Goal: Navigation & Orientation: Find specific page/section

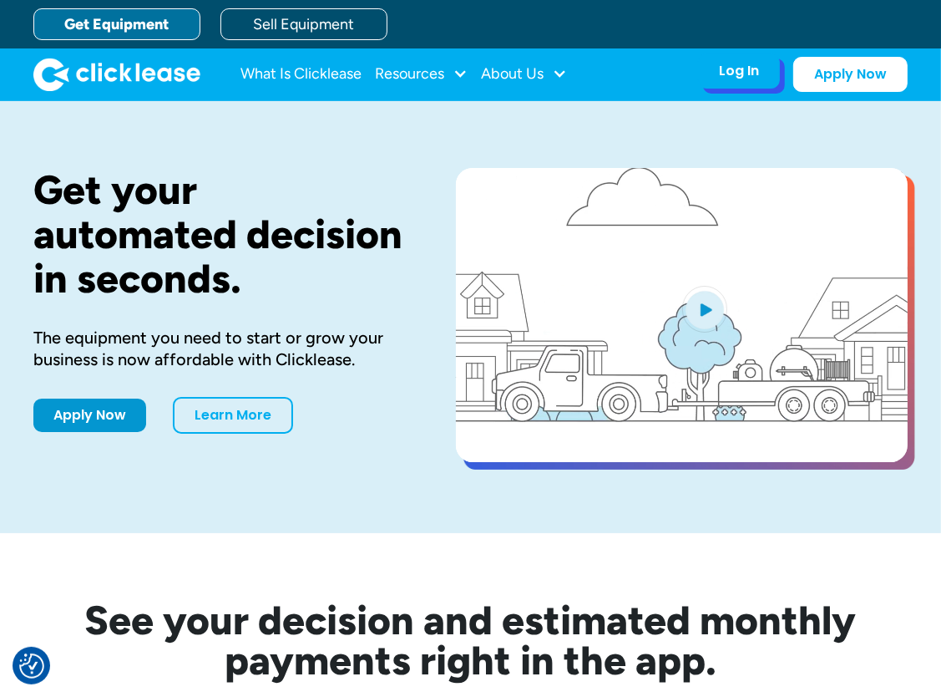
click at [772, 70] on div "Log In Account login I use Clicklease to get my equipment Partner Portal I offe…" at bounding box center [739, 70] width 82 height 35
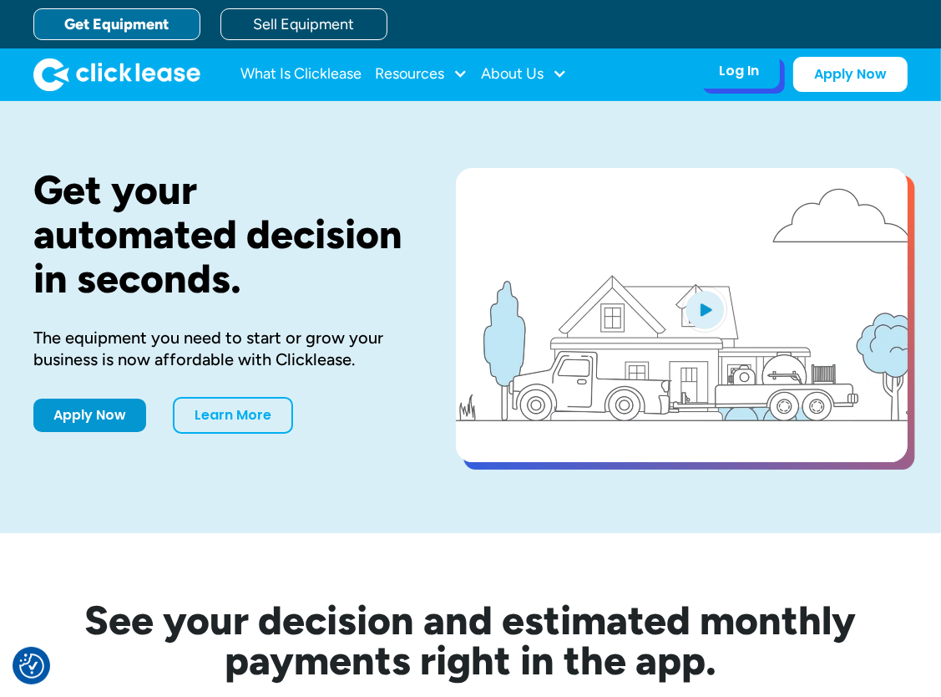
click at [753, 71] on div "Log In" at bounding box center [739, 71] width 40 height 17
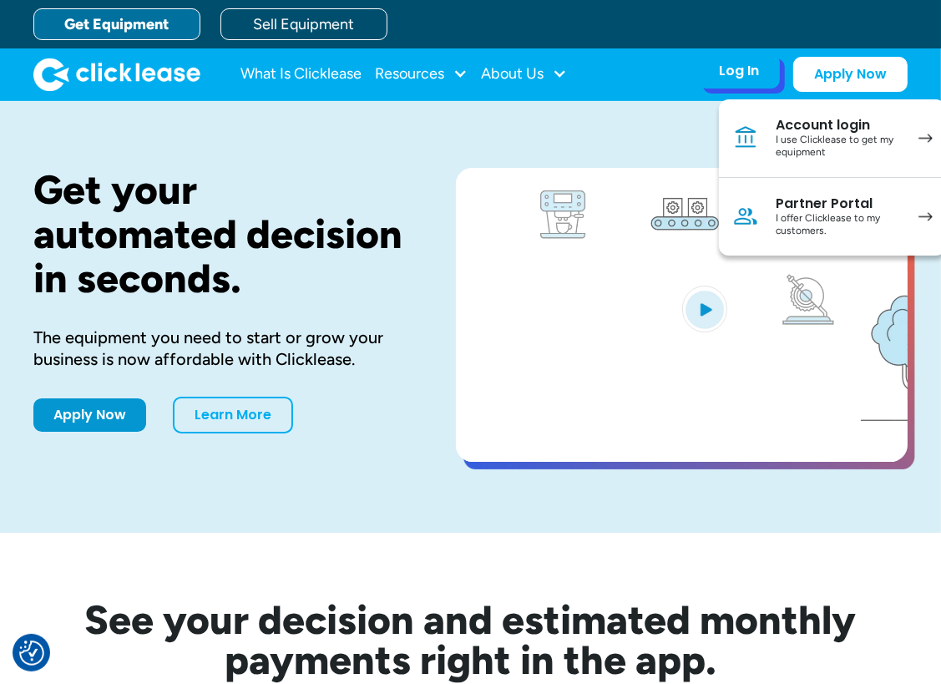
click at [777, 215] on link "Partner Portal I offer Clicklease to my customers." at bounding box center [832, 217] width 227 height 78
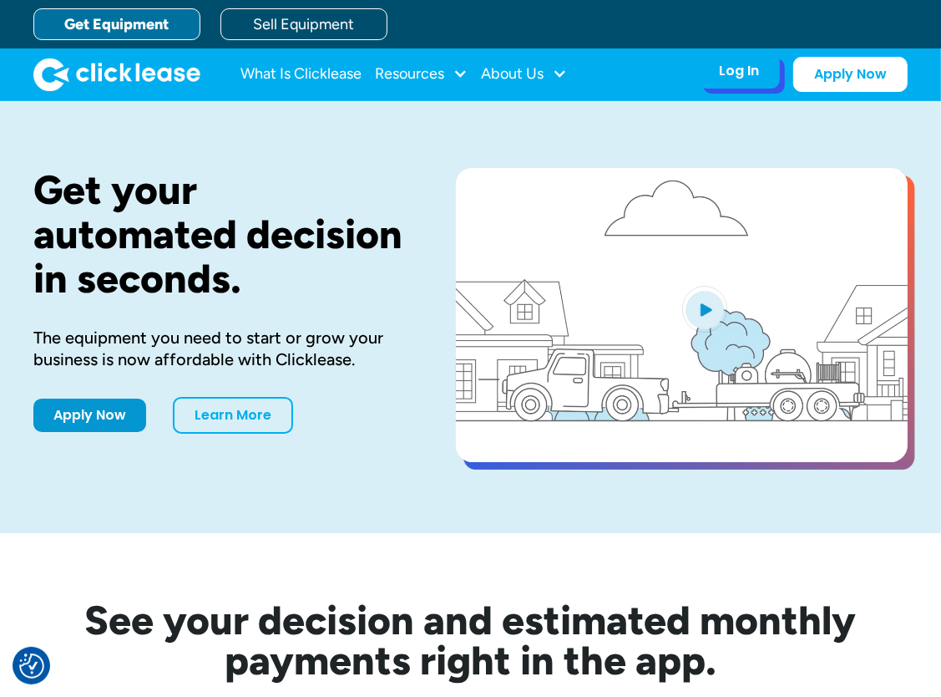
click at [748, 82] on div "Log In Account login I use Clicklease to get my equipment Partner Portal I offe…" at bounding box center [739, 70] width 82 height 35
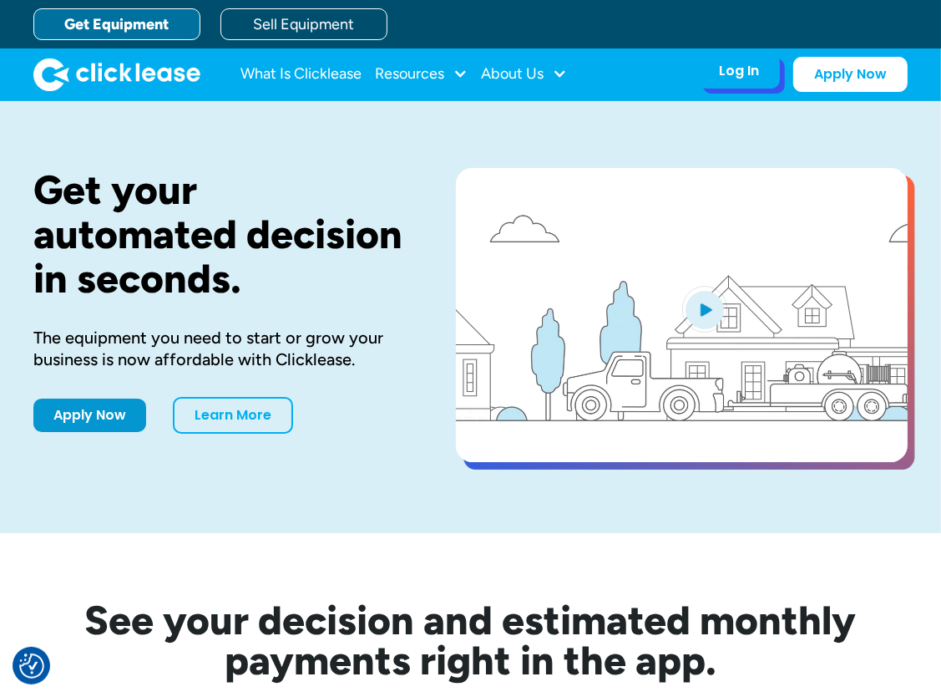
click at [749, 69] on div "Log In" at bounding box center [739, 71] width 40 height 17
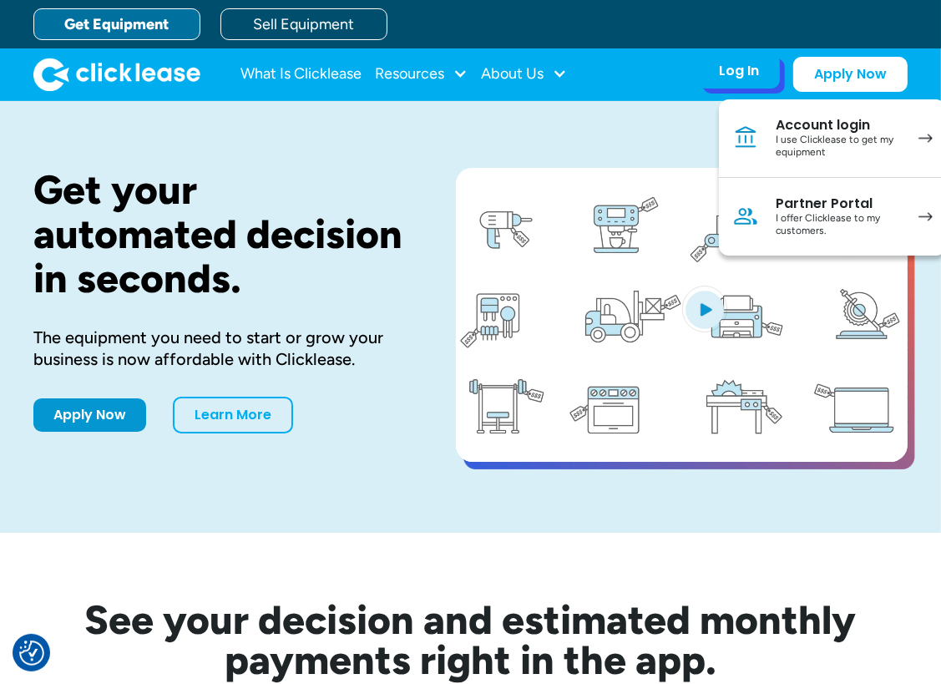
click at [854, 202] on div "Partner Portal" at bounding box center [839, 203] width 126 height 17
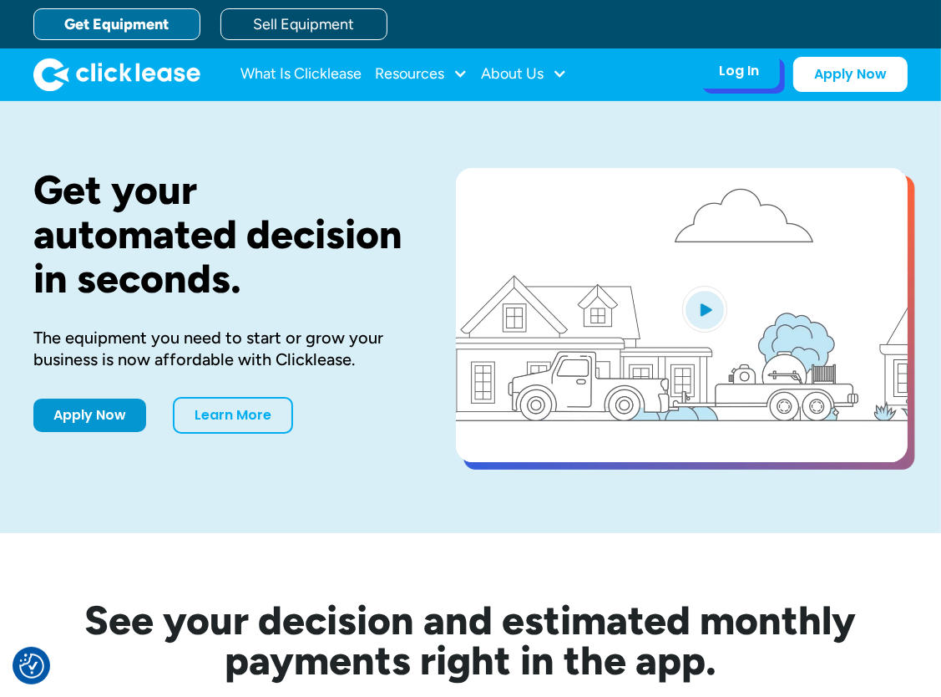
click at [746, 74] on div "Log In" at bounding box center [739, 71] width 40 height 17
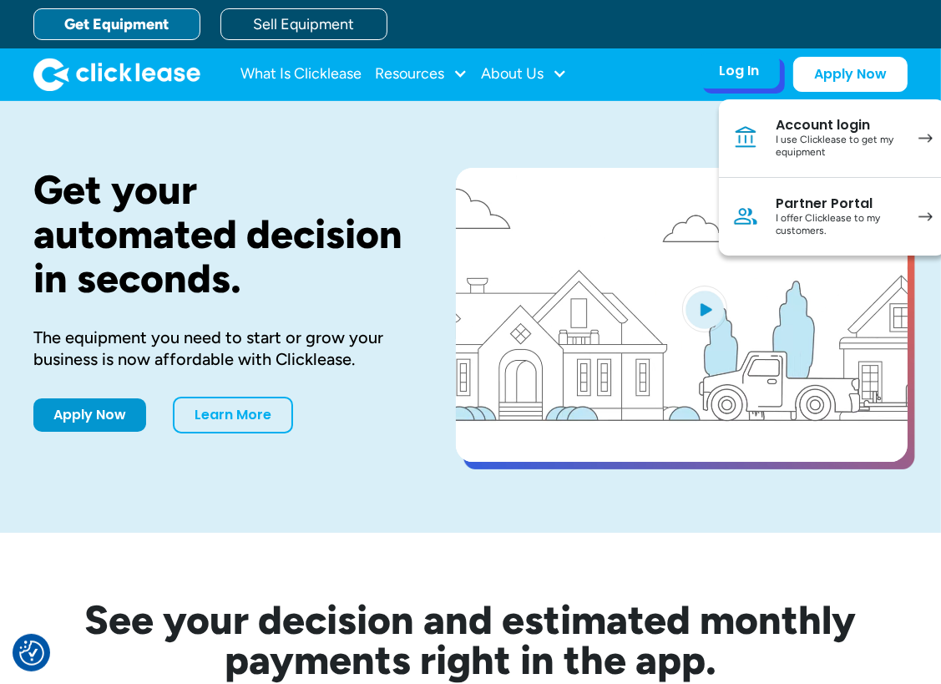
click at [800, 202] on div "Partner Portal" at bounding box center [839, 203] width 126 height 17
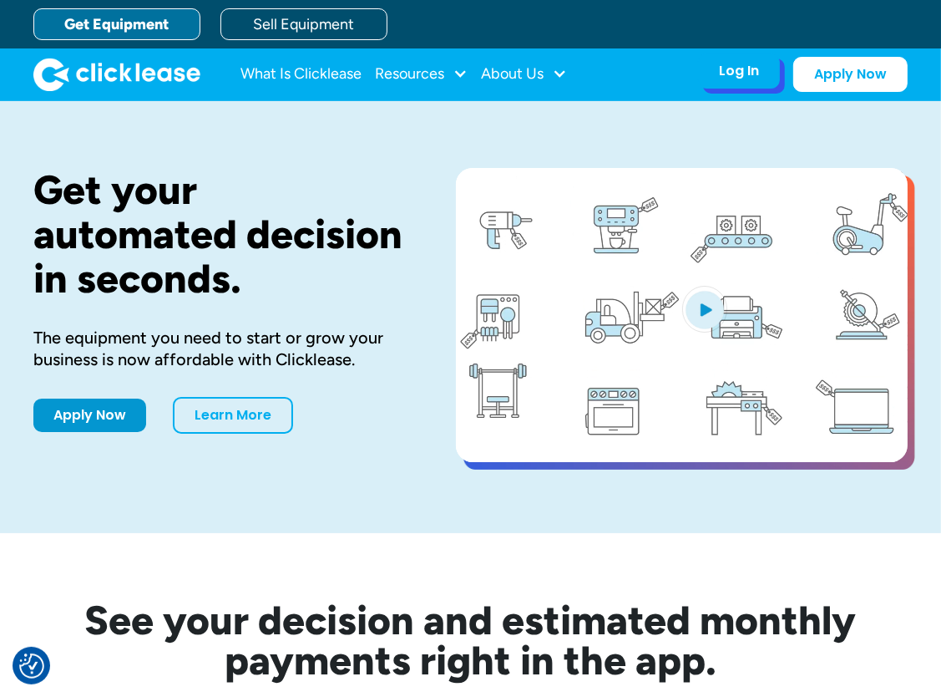
click at [748, 68] on div "Log In" at bounding box center [739, 71] width 40 height 17
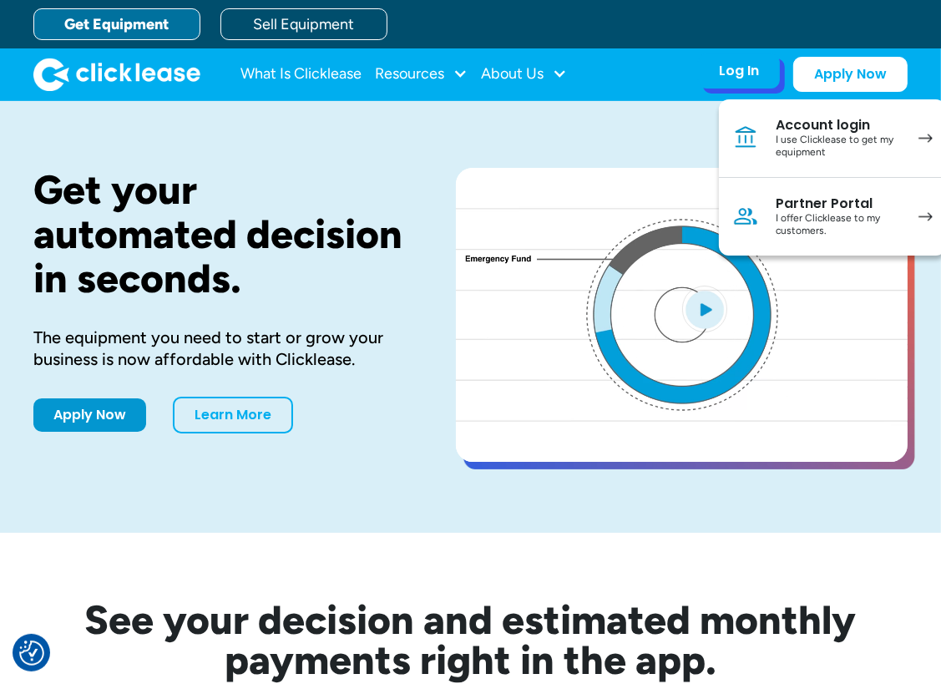
click at [788, 212] on div "I offer Clicklease to my customers." at bounding box center [839, 225] width 126 height 26
